Goal: Obtain resource: Download file/media

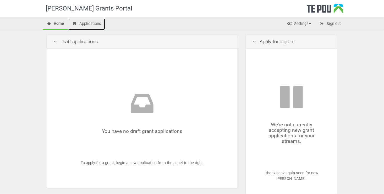
click at [95, 22] on link "Applications" at bounding box center [86, 24] width 37 height 12
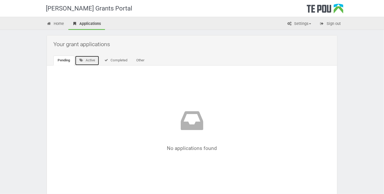
click at [87, 60] on link "Active" at bounding box center [87, 61] width 24 height 10
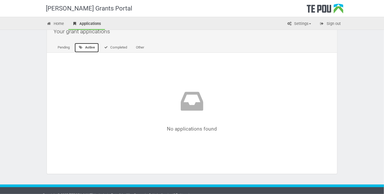
scroll to position [20, 0]
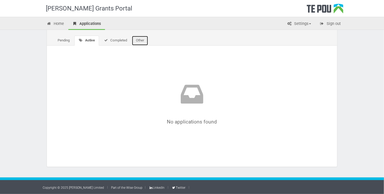
click at [140, 40] on link "Other" at bounding box center [140, 41] width 17 height 10
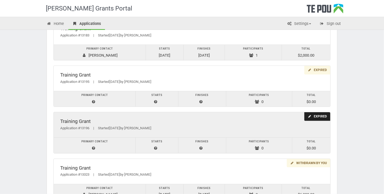
scroll to position [492, 0]
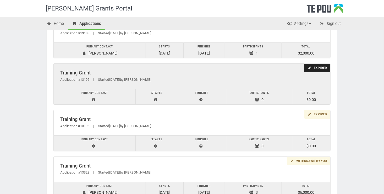
click at [140, 77] on div "Application #13195 | Started 01/11/2023 by Carol Sebborn" at bounding box center [192, 80] width 264 height 6
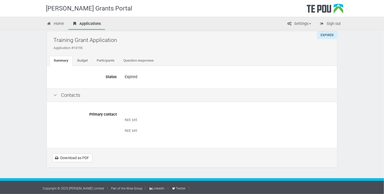
scroll to position [5, 0]
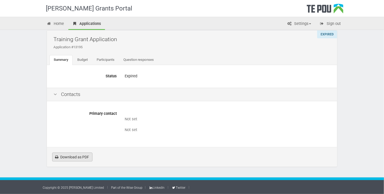
click at [79, 158] on link "Download as PDF" at bounding box center [72, 157] width 40 height 9
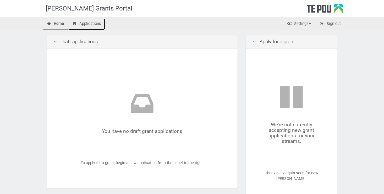
click at [88, 24] on link "Applications" at bounding box center [86, 24] width 37 height 12
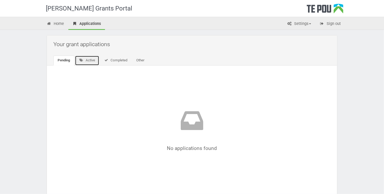
click at [92, 61] on link "Active" at bounding box center [87, 61] width 24 height 10
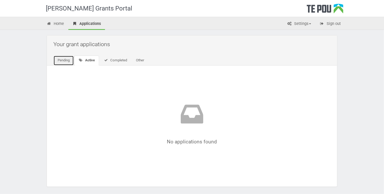
click at [64, 61] on link "Pending" at bounding box center [63, 61] width 20 height 10
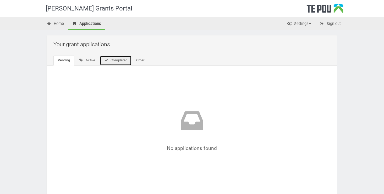
click at [114, 60] on link "Completed" at bounding box center [116, 61] width 32 height 10
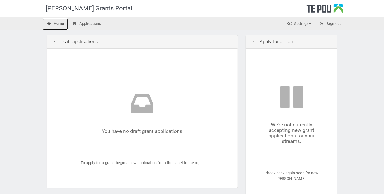
click at [60, 24] on link "Home" at bounding box center [55, 24] width 25 height 12
click at [52, 22] on link "Home" at bounding box center [55, 24] width 25 height 12
click at [88, 23] on link "Applications" at bounding box center [86, 24] width 37 height 12
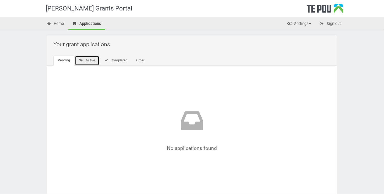
click at [87, 60] on link "Active" at bounding box center [87, 61] width 24 height 10
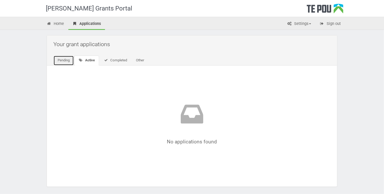
click at [67, 61] on link "Pending" at bounding box center [63, 61] width 20 height 10
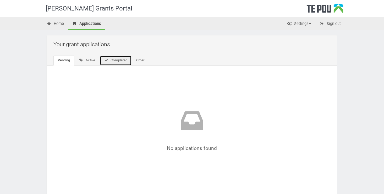
click at [120, 60] on link "Completed" at bounding box center [116, 61] width 32 height 10
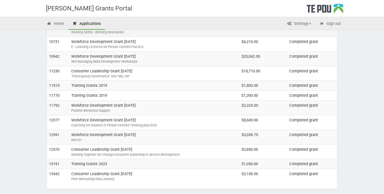
scroll to position [78, 0]
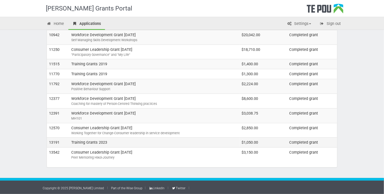
click at [84, 139] on td "Training Grants 2023" at bounding box center [154, 143] width 171 height 10
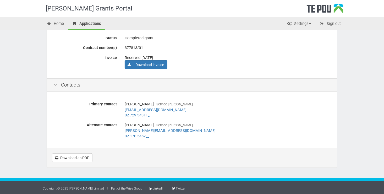
scroll to position [43, 0]
click at [146, 106] on div "[PERSON_NAME] Service [PERSON_NAME] [EMAIL_ADDRESS][DOMAIN_NAME] 02 729 34311_" at bounding box center [228, 109] width 206 height 20
click at [146, 105] on div "[PERSON_NAME] Service [PERSON_NAME] [EMAIL_ADDRESS][DOMAIN_NAME] 02 729 34311_" at bounding box center [228, 109] width 206 height 20
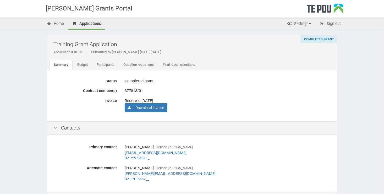
click at [325, 40] on div "Completed grant" at bounding box center [319, 39] width 36 height 8
click at [312, 41] on div "Completed grant" at bounding box center [319, 39] width 36 height 8
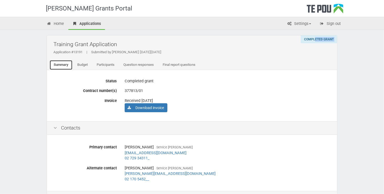
click at [63, 62] on link "Summary" at bounding box center [61, 65] width 23 height 10
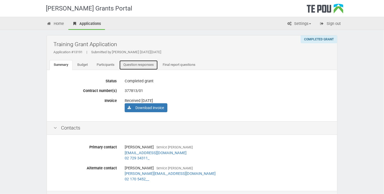
click at [142, 65] on link "Question responses" at bounding box center [138, 65] width 39 height 10
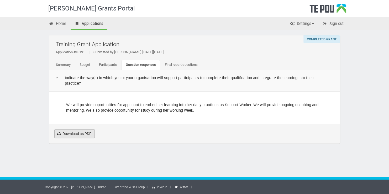
click at [81, 136] on link "Download as PDF" at bounding box center [74, 133] width 40 height 9
click at [79, 132] on link "Download as PDF" at bounding box center [74, 133] width 40 height 9
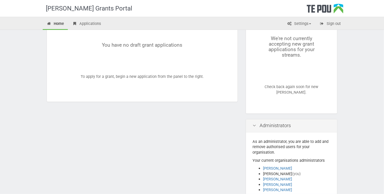
scroll to position [34, 0]
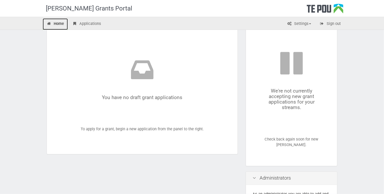
click at [59, 23] on link "Home" at bounding box center [55, 24] width 25 height 12
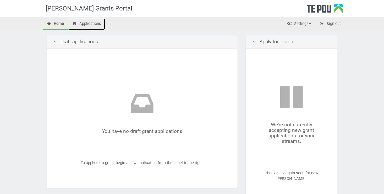
click at [92, 22] on link "Applications" at bounding box center [86, 24] width 37 height 12
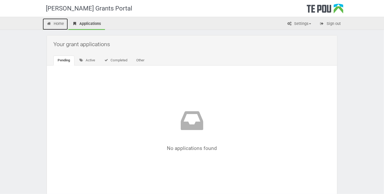
click at [57, 24] on link "Home" at bounding box center [55, 24] width 25 height 12
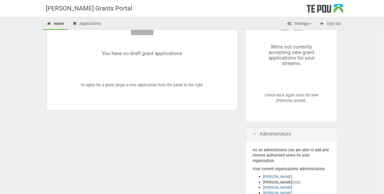
scroll to position [79, 0]
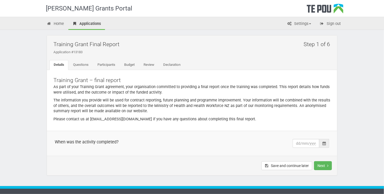
click at [325, 144] on icon at bounding box center [324, 144] width 3 height 4
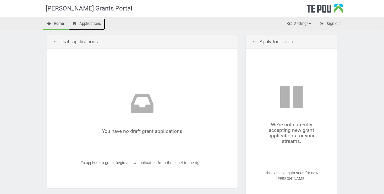
click at [88, 23] on link "Applications" at bounding box center [86, 24] width 37 height 12
click at [89, 25] on link "Applications" at bounding box center [86, 24] width 37 height 12
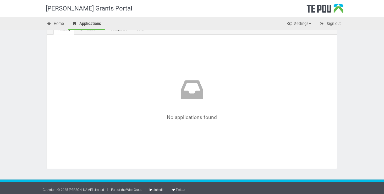
scroll to position [33, 0]
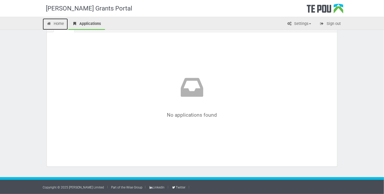
click at [61, 24] on link "Home" at bounding box center [55, 24] width 25 height 12
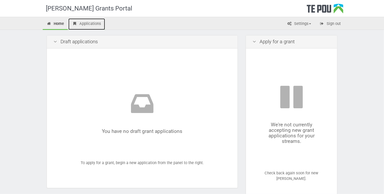
click at [95, 26] on link "Applications" at bounding box center [86, 24] width 37 height 12
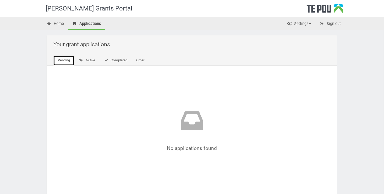
click at [64, 61] on link "Pending" at bounding box center [63, 61] width 21 height 10
click at [91, 60] on link "Active" at bounding box center [87, 61] width 24 height 10
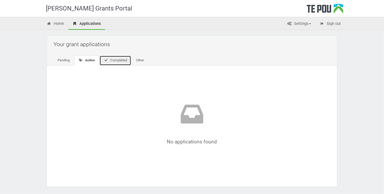
click at [113, 59] on link "Completed" at bounding box center [116, 61] width 32 height 10
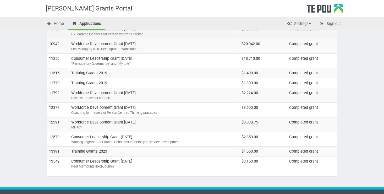
scroll to position [78, 0]
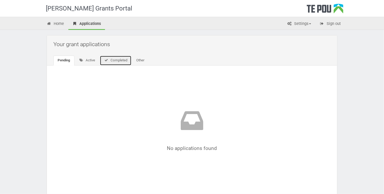
click at [117, 60] on link "Completed" at bounding box center [116, 61] width 32 height 10
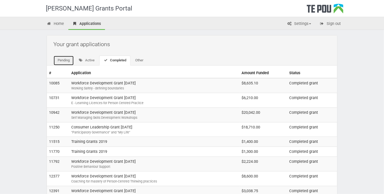
click at [60, 61] on link "Pending" at bounding box center [63, 61] width 20 height 10
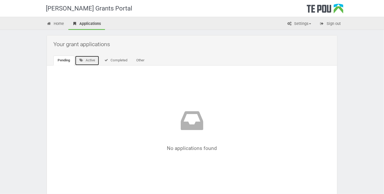
click at [90, 61] on link "Active" at bounding box center [87, 61] width 24 height 10
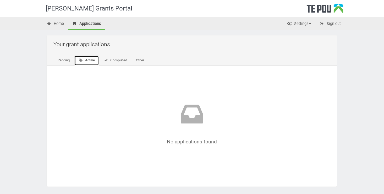
click at [88, 59] on link "Active" at bounding box center [86, 61] width 25 height 10
click at [139, 59] on link "Other" at bounding box center [140, 61] width 17 height 10
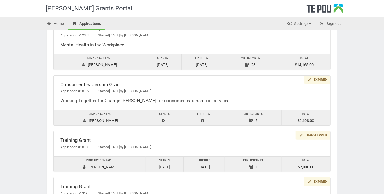
scroll to position [393, 0]
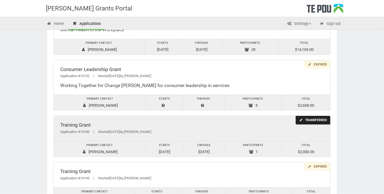
click at [308, 151] on td "Total $2,000.00" at bounding box center [306, 148] width 49 height 15
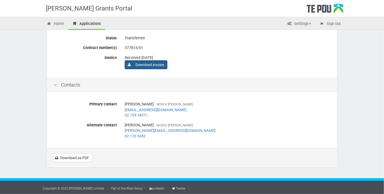
scroll to position [43, 0]
click at [78, 158] on link "Download as PDF" at bounding box center [72, 157] width 40 height 9
